Goal: Task Accomplishment & Management: Complete application form

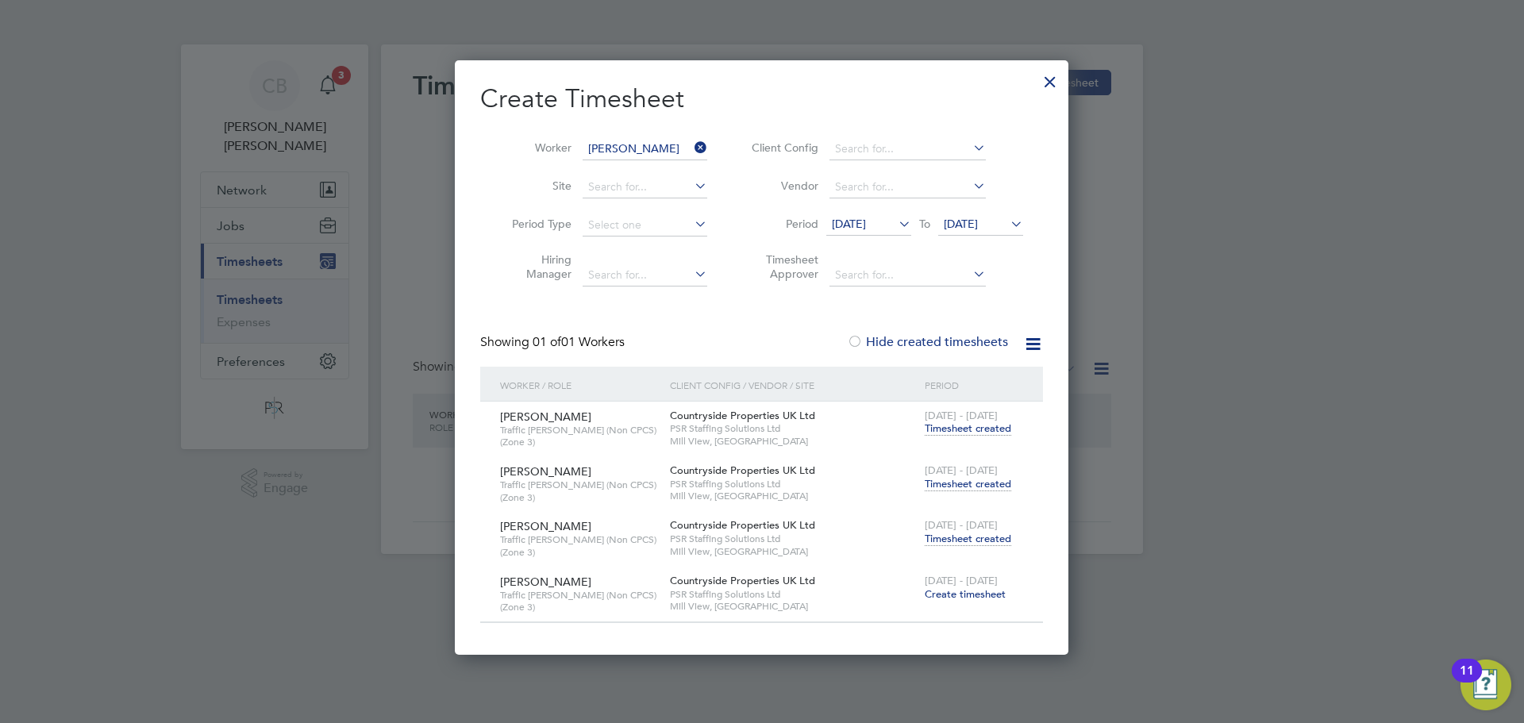
scroll to position [591, 614]
click at [691, 144] on icon at bounding box center [691, 148] width 0 height 22
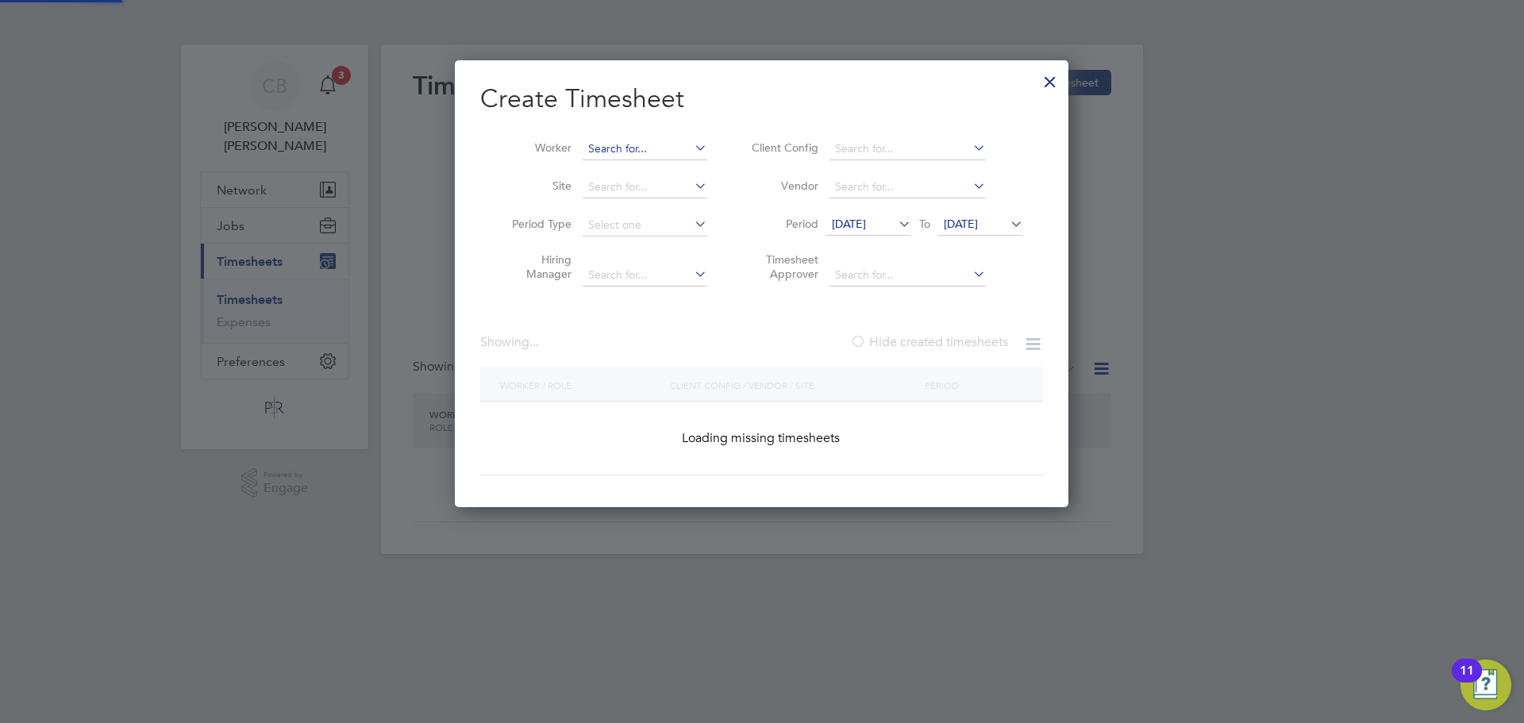
scroll to position [448, 614]
click at [670, 142] on input at bounding box center [645, 149] width 125 height 22
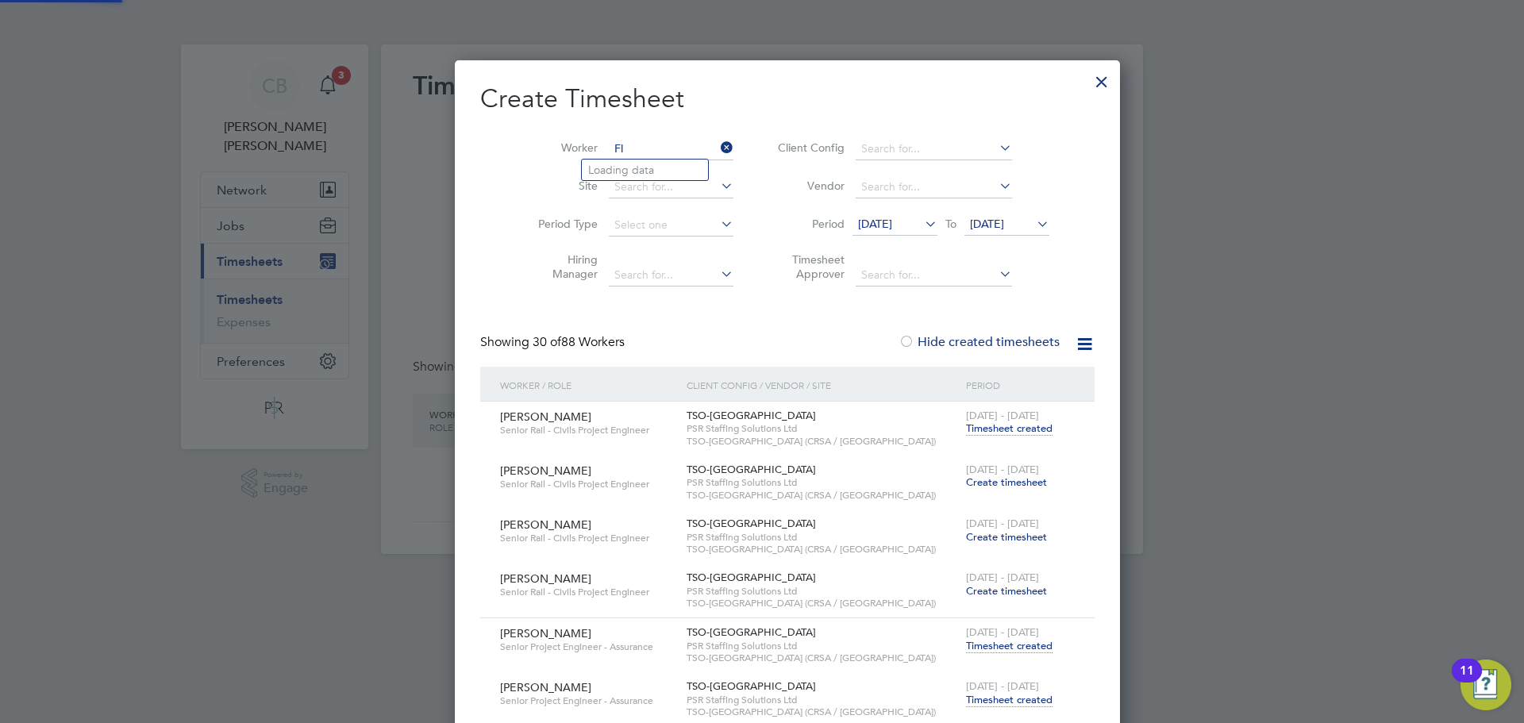
scroll to position [6835, 642]
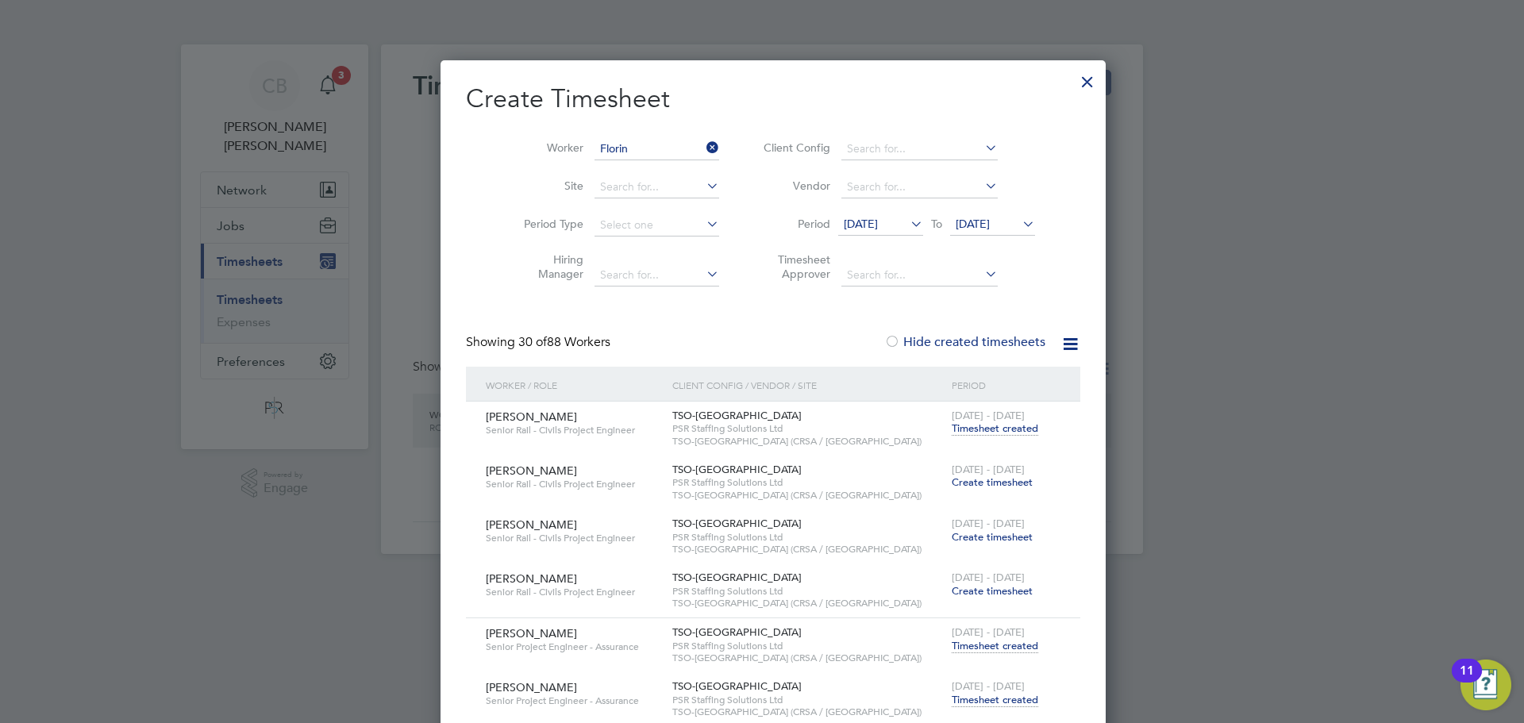
click at [653, 188] on li "[PERSON_NAME]" at bounding box center [650, 191] width 137 height 21
type input "[PERSON_NAME]"
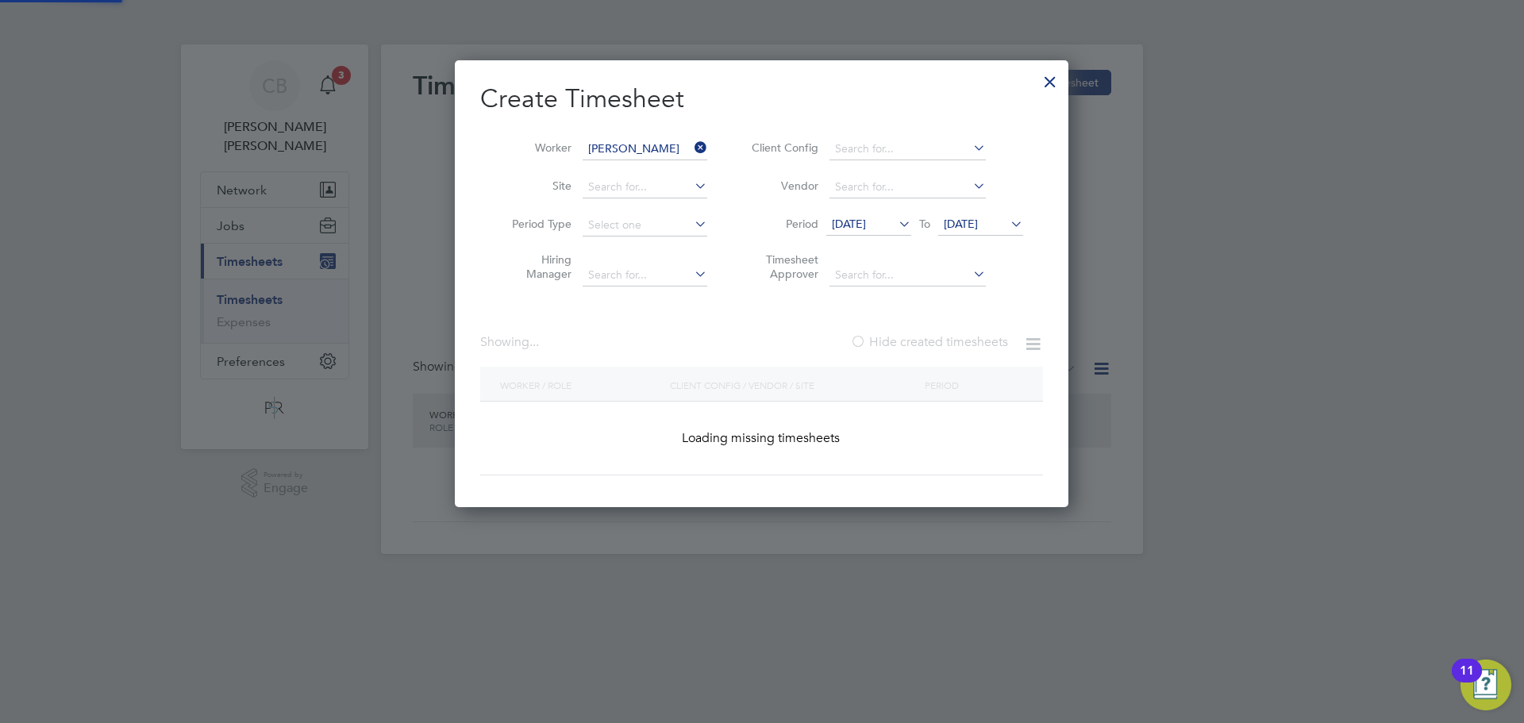
scroll to position [591, 614]
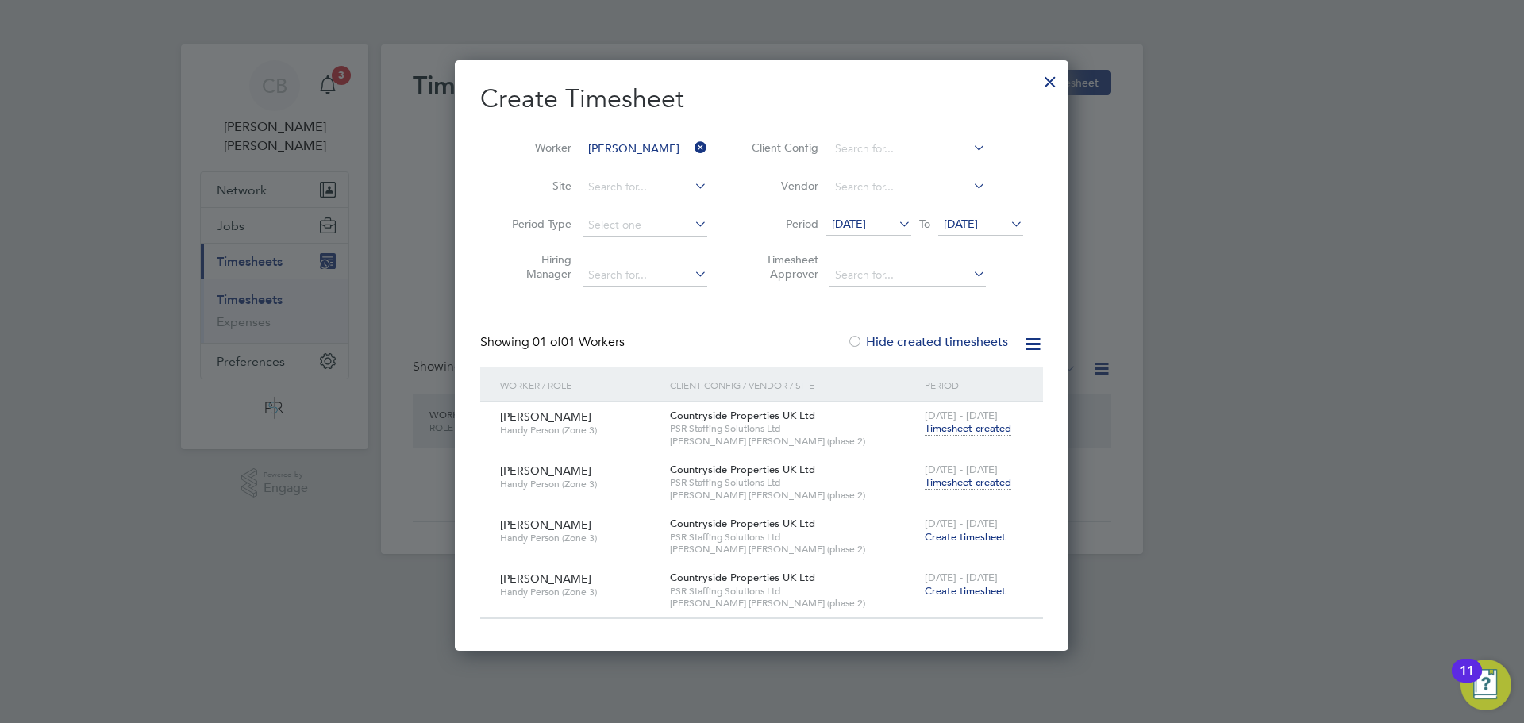
click at [976, 534] on span "Create timesheet" at bounding box center [965, 536] width 81 height 13
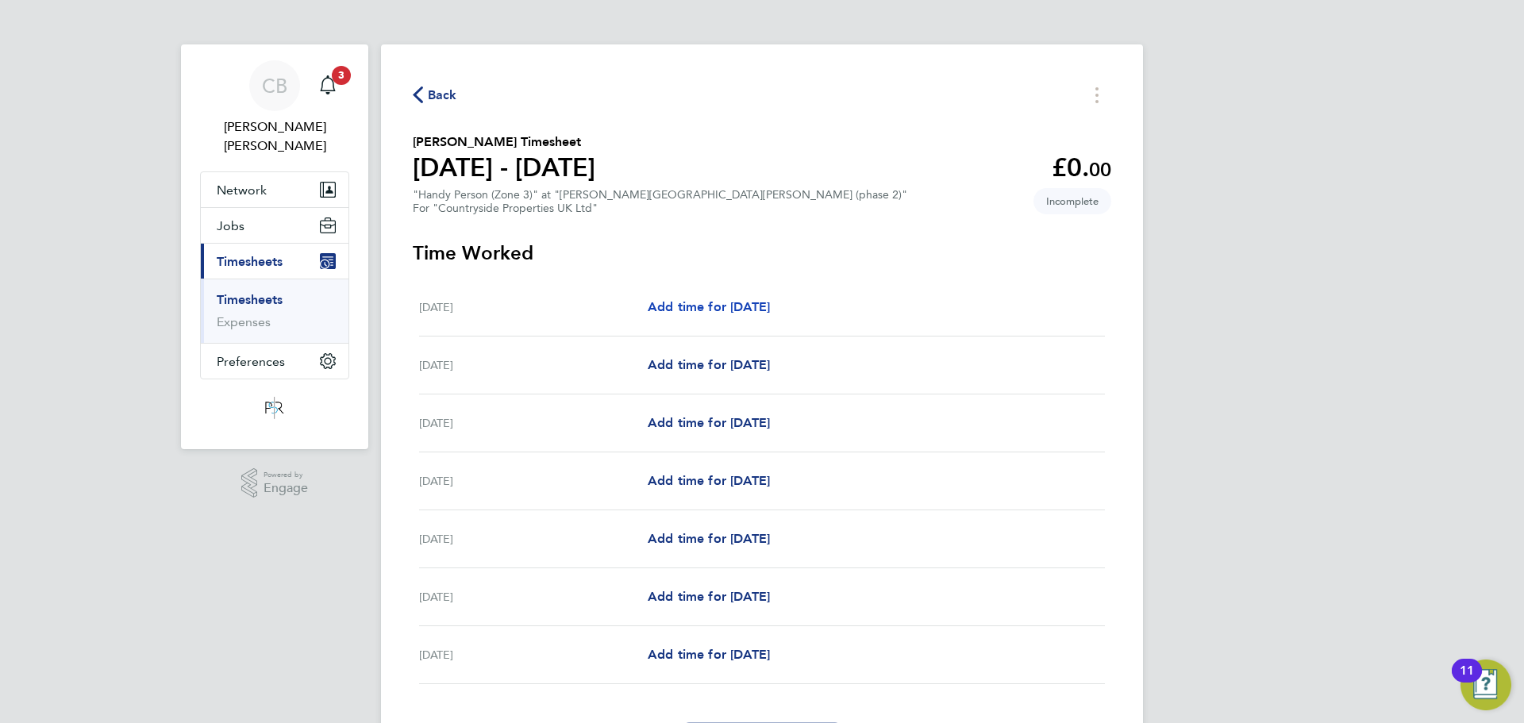
click at [770, 298] on link "Add time for [DATE]" at bounding box center [709, 307] width 122 height 19
select select "30"
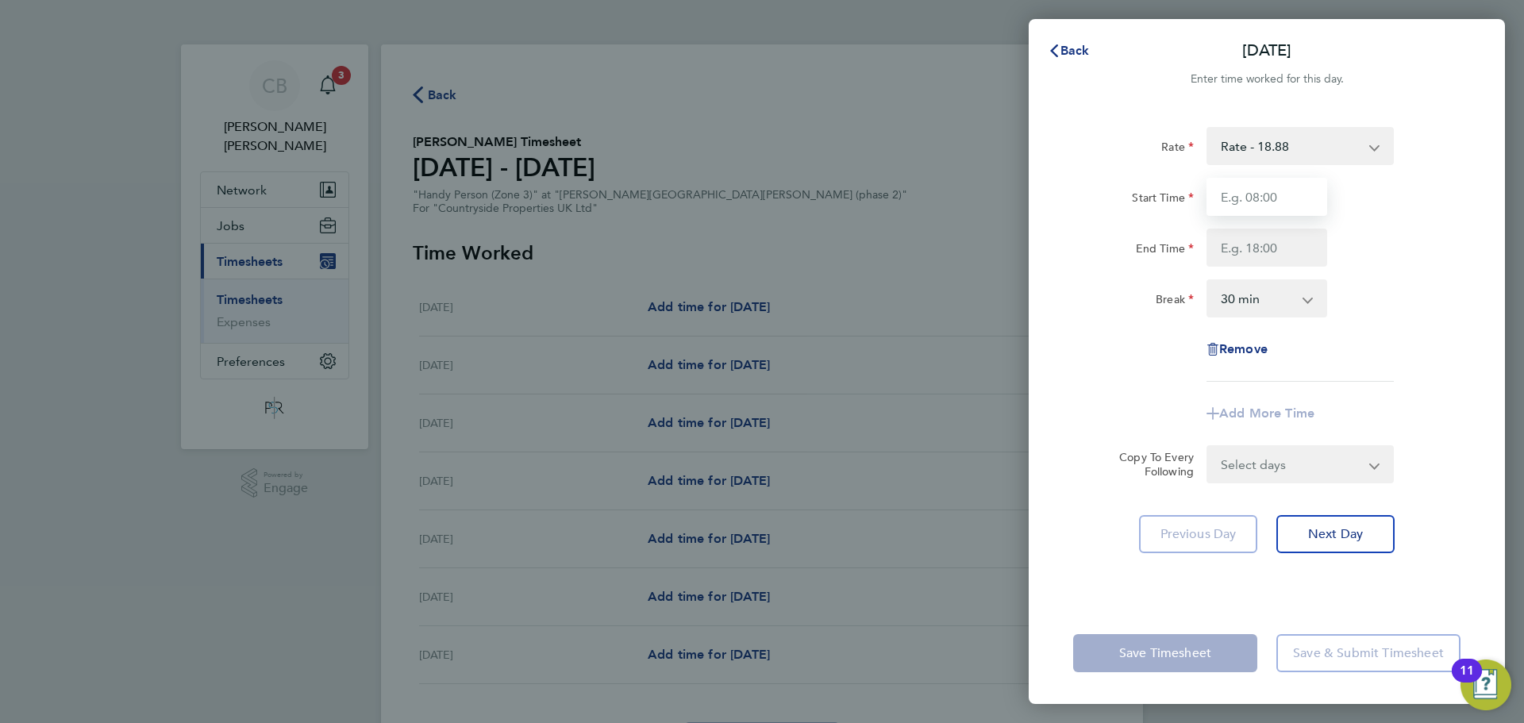
click at [1308, 200] on input "Start Time" at bounding box center [1267, 197] width 121 height 38
type input "07:30"
click at [1233, 249] on input "End Time" at bounding box center [1267, 248] width 121 height 38
type input "17:30"
click at [1382, 256] on div "End Time 17:30" at bounding box center [1267, 248] width 400 height 38
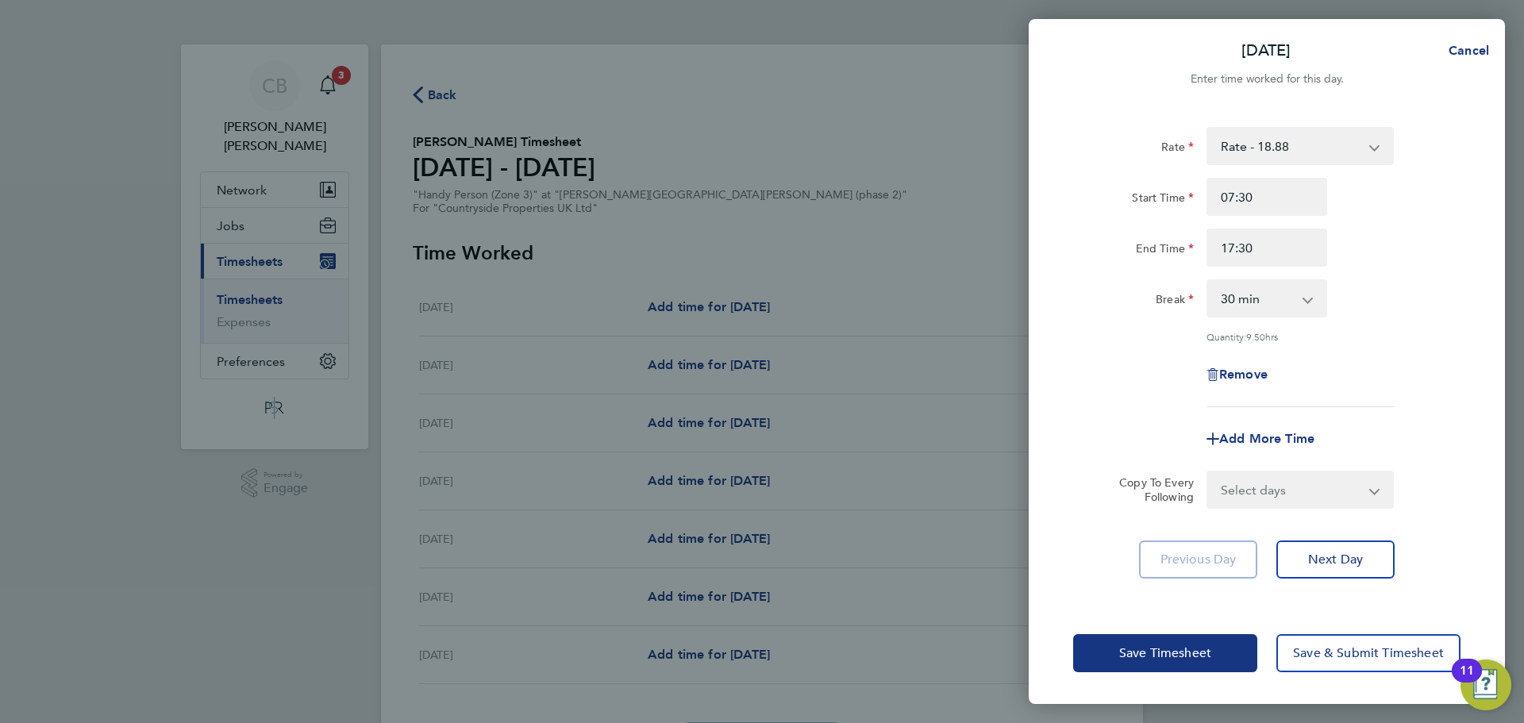
click at [1294, 302] on select "0 min 15 min 30 min 45 min 60 min 75 min 90 min" at bounding box center [1257, 298] width 98 height 35
click at [1400, 358] on div "Remove" at bounding box center [1267, 375] width 400 height 38
drag, startPoint x: 1327, startPoint y: 492, endPoint x: 1323, endPoint y: 504, distance: 12.6
click at [1327, 492] on select "Select days Day Weekday (Mon-Fri) Weekend (Sat-Sun) [DATE] [DATE] [DATE] [DATE]…" at bounding box center [1291, 489] width 167 height 35
select select "WEEKDAY"
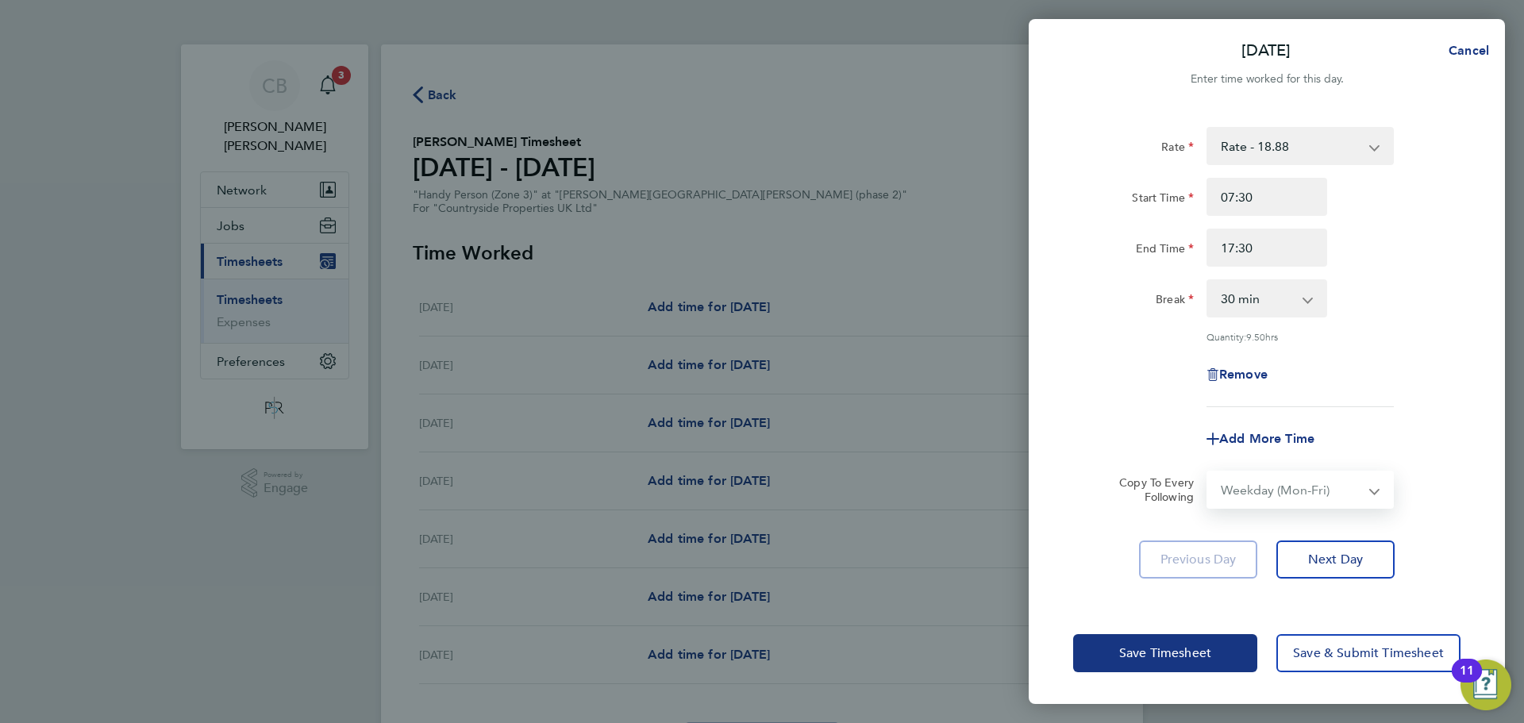
click at [1208, 472] on select "Select days Day Weekday (Mon-Fri) Weekend (Sat-Sun) [DATE] [DATE] [DATE] [DATE]…" at bounding box center [1291, 489] width 167 height 35
select select "[DATE]"
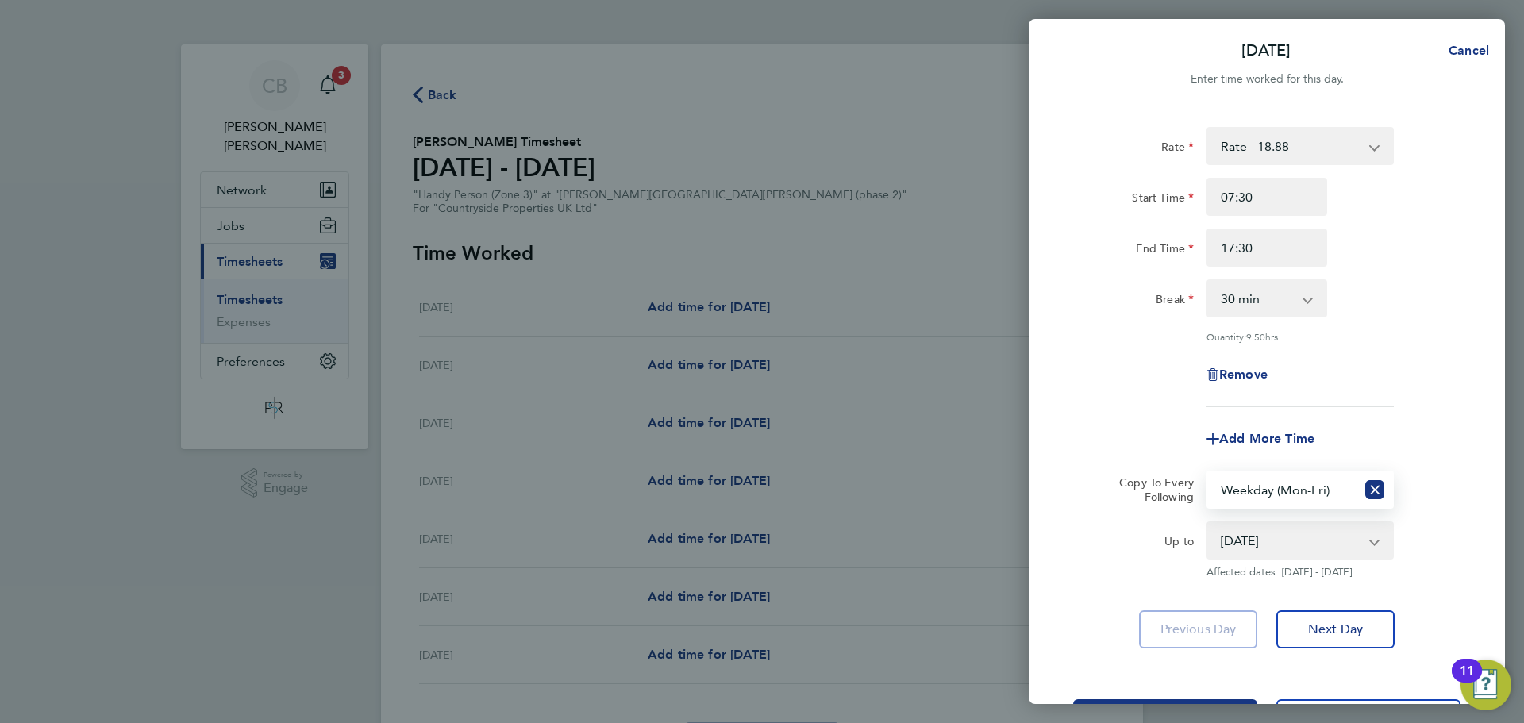
scroll to position [64, 0]
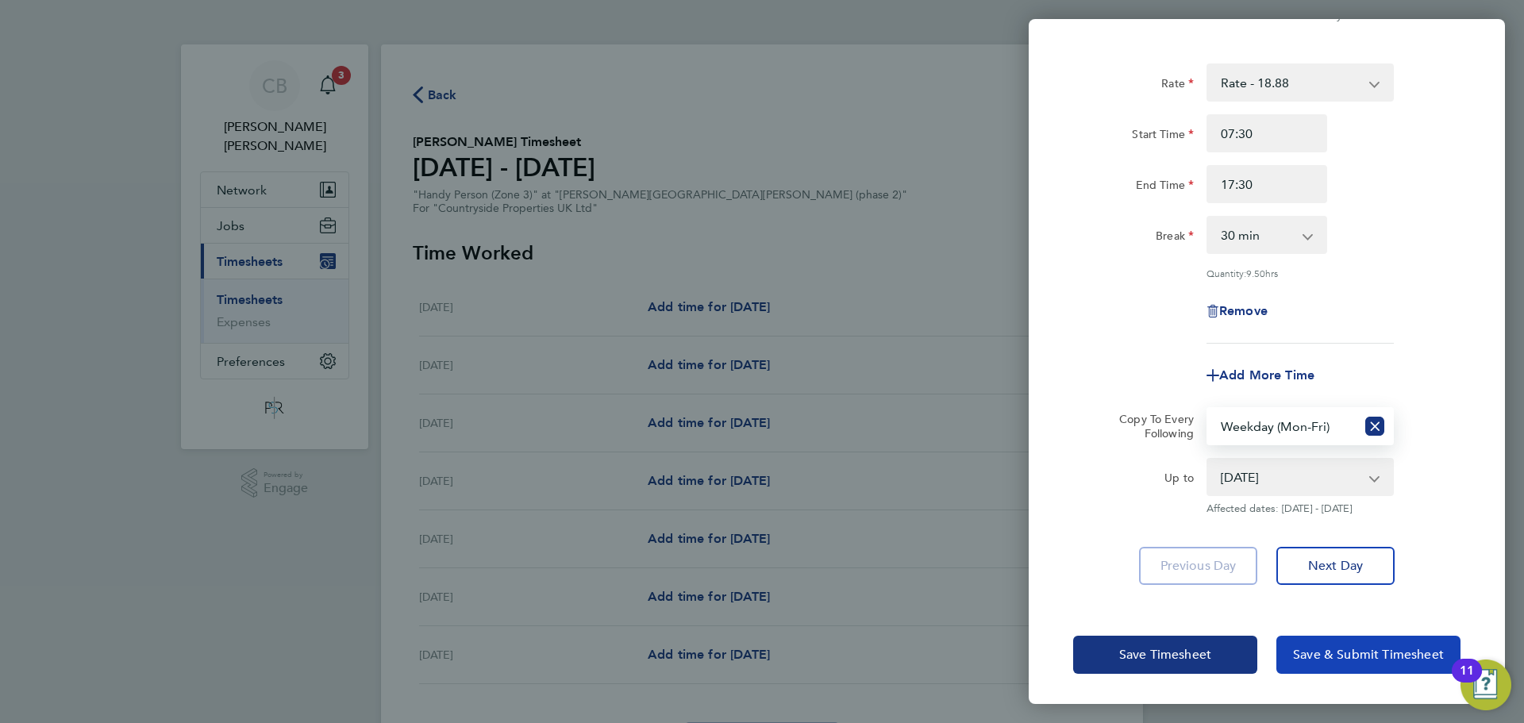
click at [1298, 669] on button "Save & Submit Timesheet" at bounding box center [1369, 655] width 184 height 38
